Goal: Information Seeking & Learning: Learn about a topic

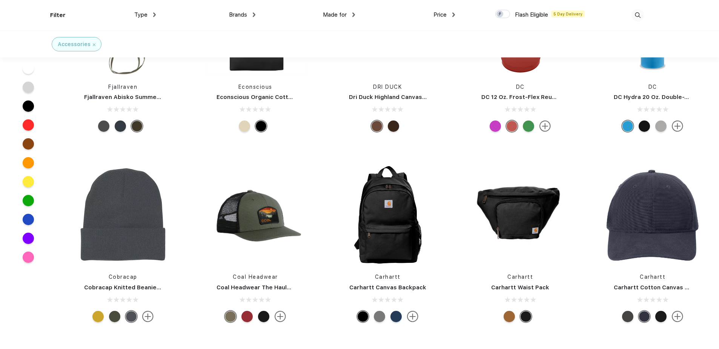
scroll to position [3170, 0]
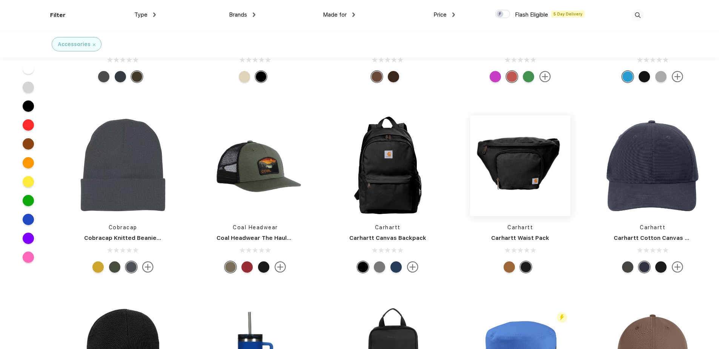
click at [503, 151] on img at bounding box center [520, 165] width 100 height 100
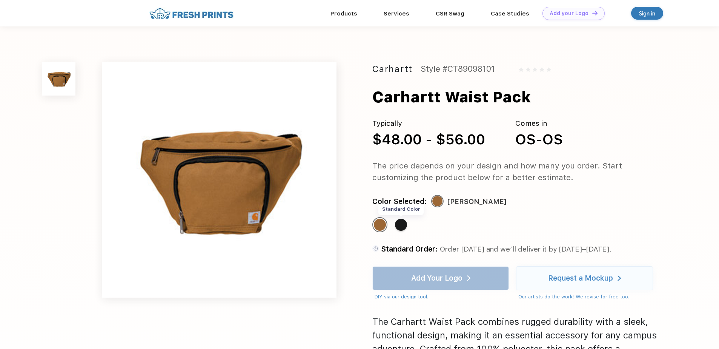
click at [403, 228] on div "Standard Color" at bounding box center [401, 225] width 12 height 12
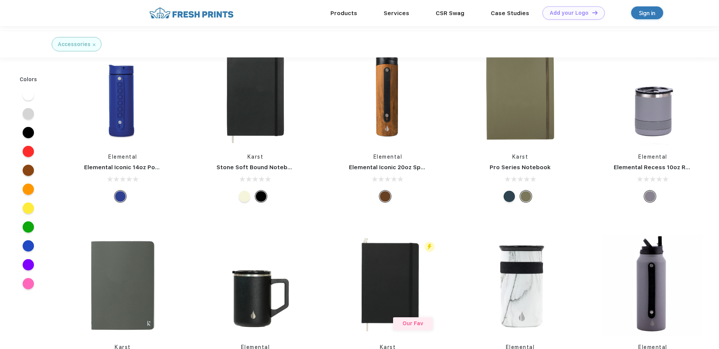
scroll to position [151, 0]
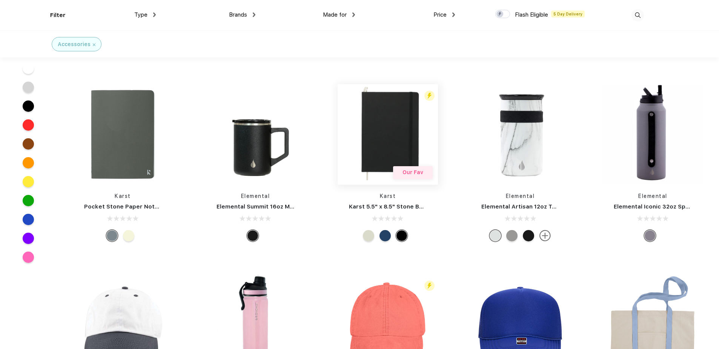
click at [399, 152] on img at bounding box center [388, 134] width 100 height 100
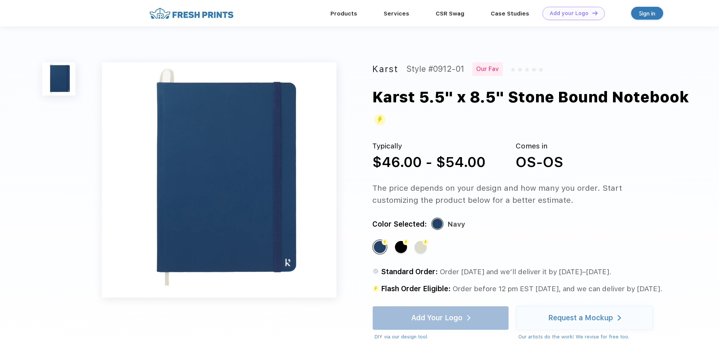
click at [303, 159] on img at bounding box center [219, 179] width 235 height 235
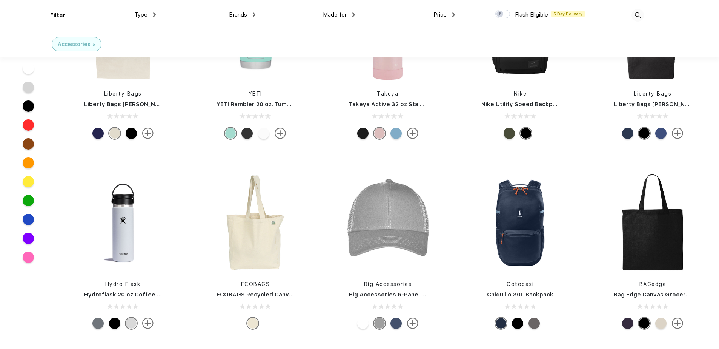
scroll to position [1585, 0]
click at [227, 249] on img at bounding box center [255, 222] width 100 height 100
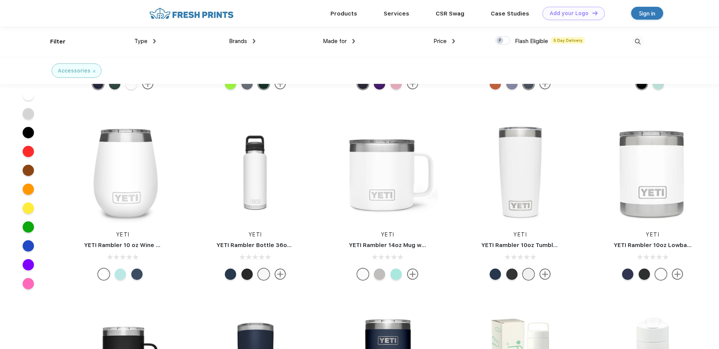
scroll to position [4831, 0]
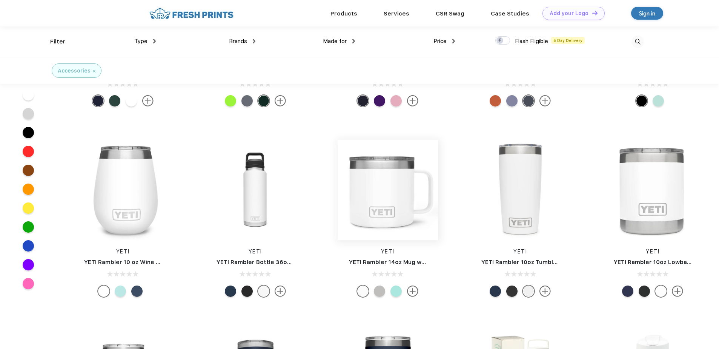
click at [393, 197] on img at bounding box center [388, 190] width 100 height 100
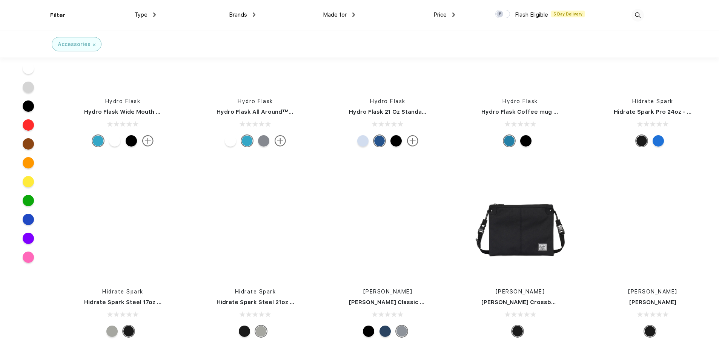
scroll to position [14229, 0]
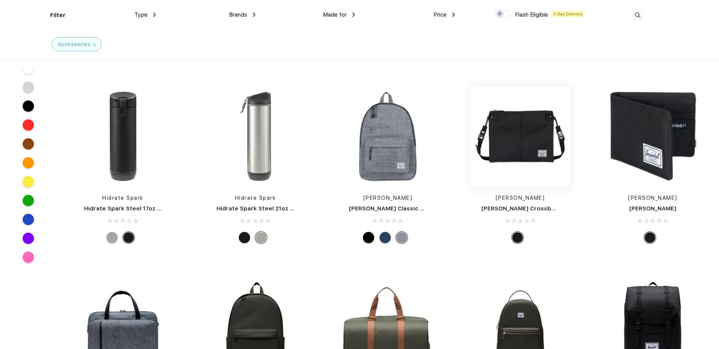
click at [544, 149] on img at bounding box center [520, 136] width 100 height 100
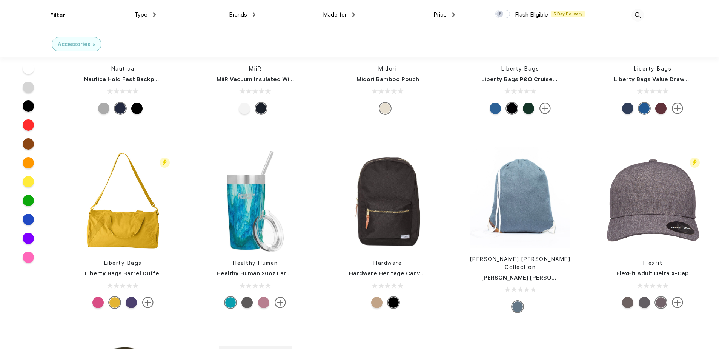
scroll to position [2756, 0]
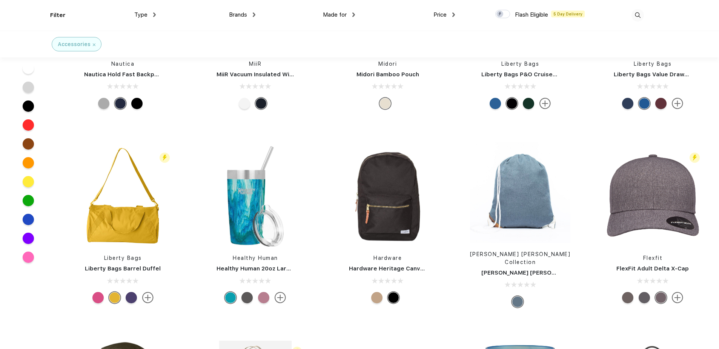
drag, startPoint x: 366, startPoint y: 97, endPoint x: 349, endPoint y: 106, distance: 19.1
click at [365, 98] on div at bounding box center [388, 103] width 112 height 11
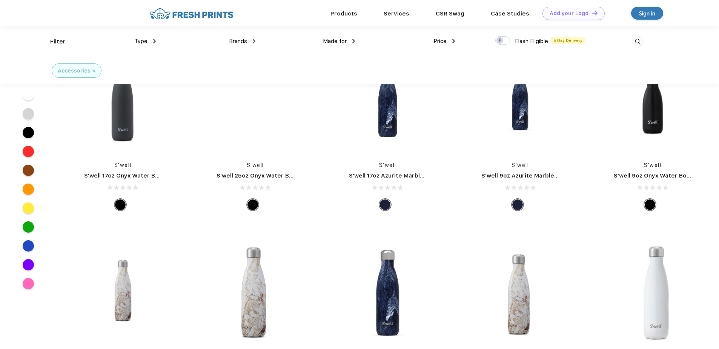
scroll to position [8719, 0]
